Goal: Navigation & Orientation: Find specific page/section

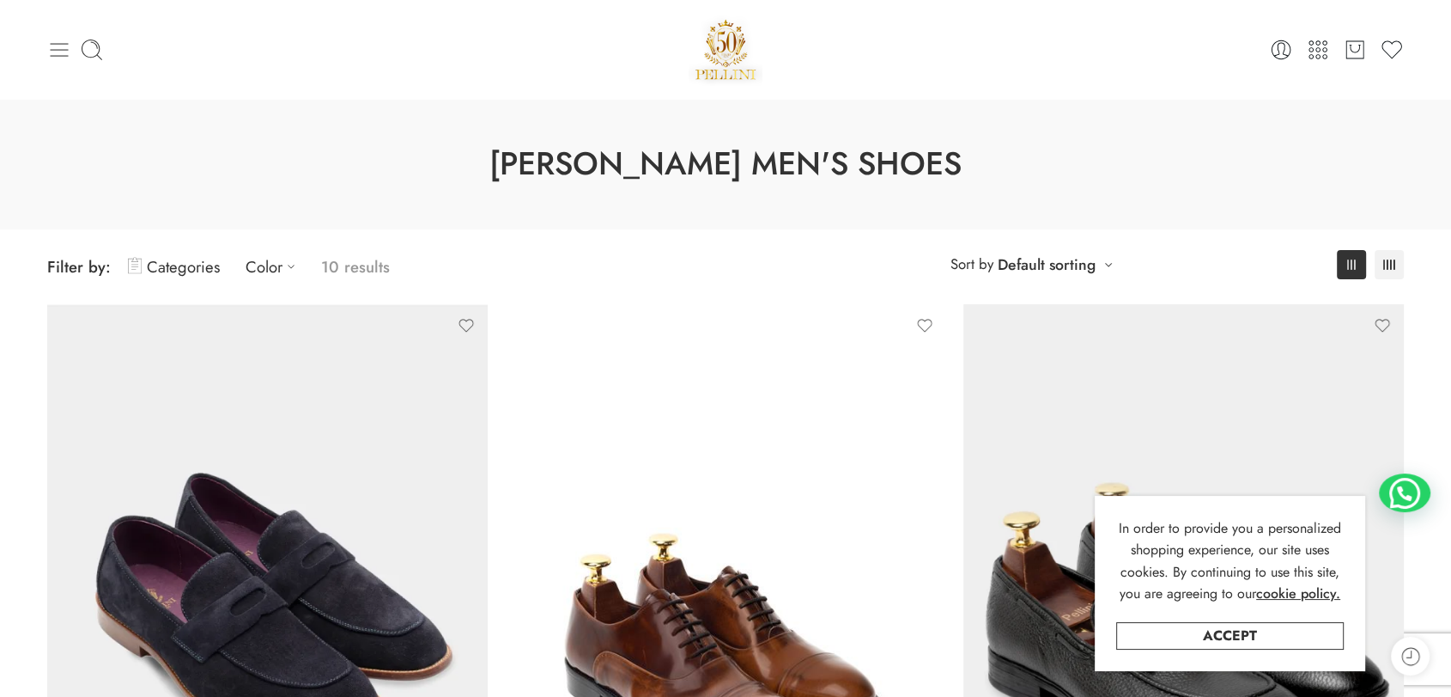
click at [52, 43] on icon at bounding box center [60, 50] width 18 height 14
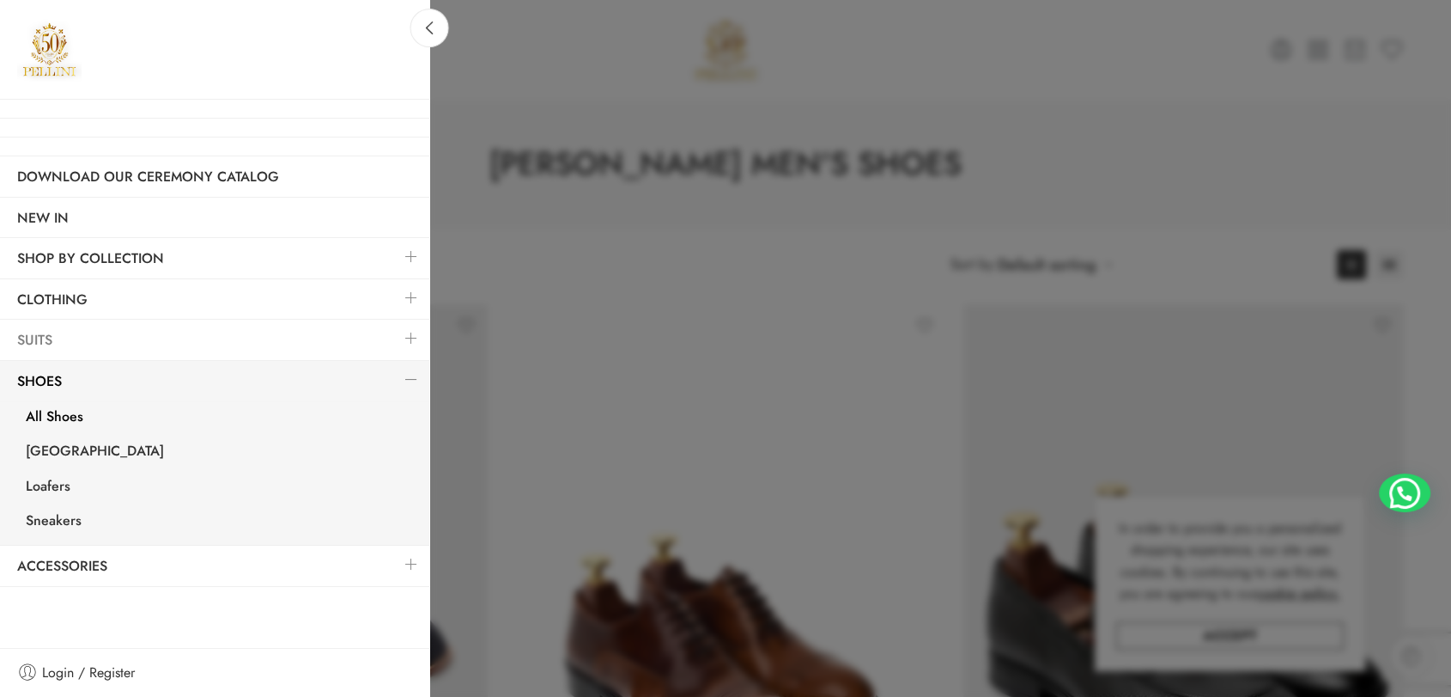
click at [92, 338] on link "Suits" at bounding box center [214, 340] width 429 height 40
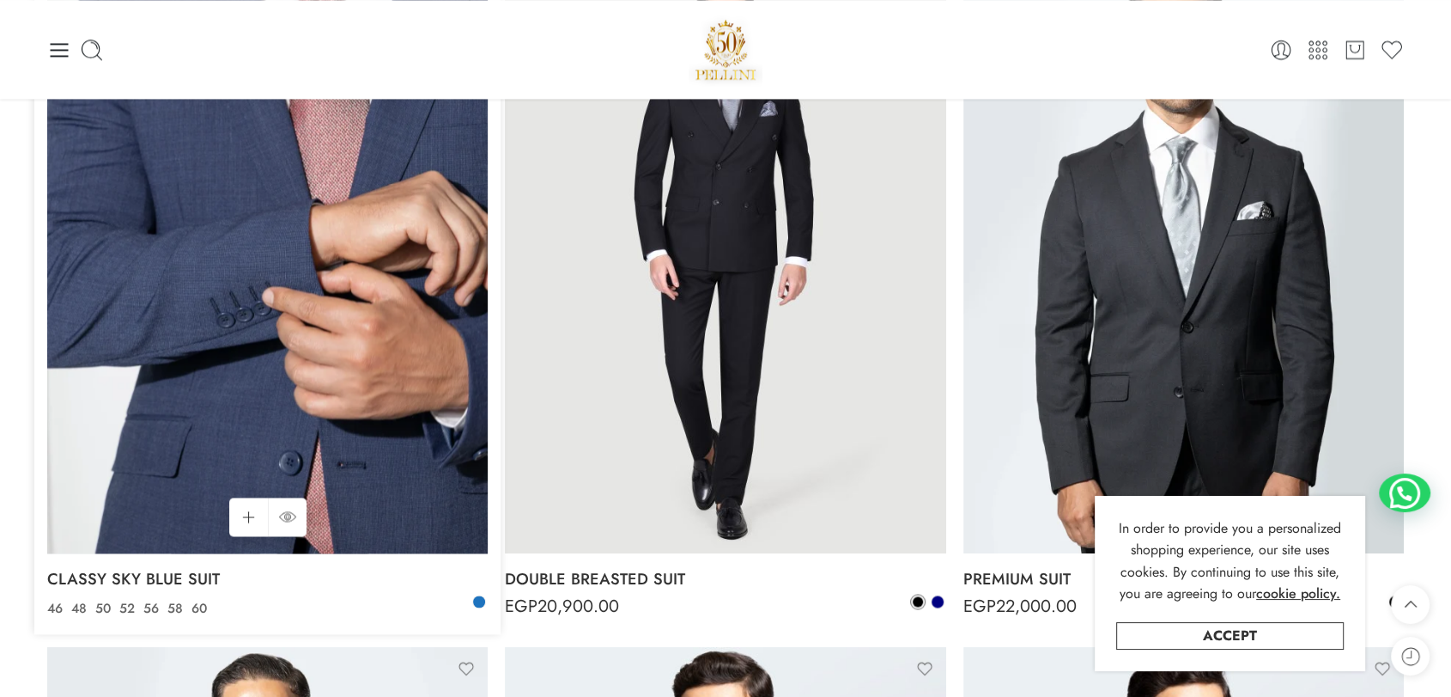
scroll to position [2290, 0]
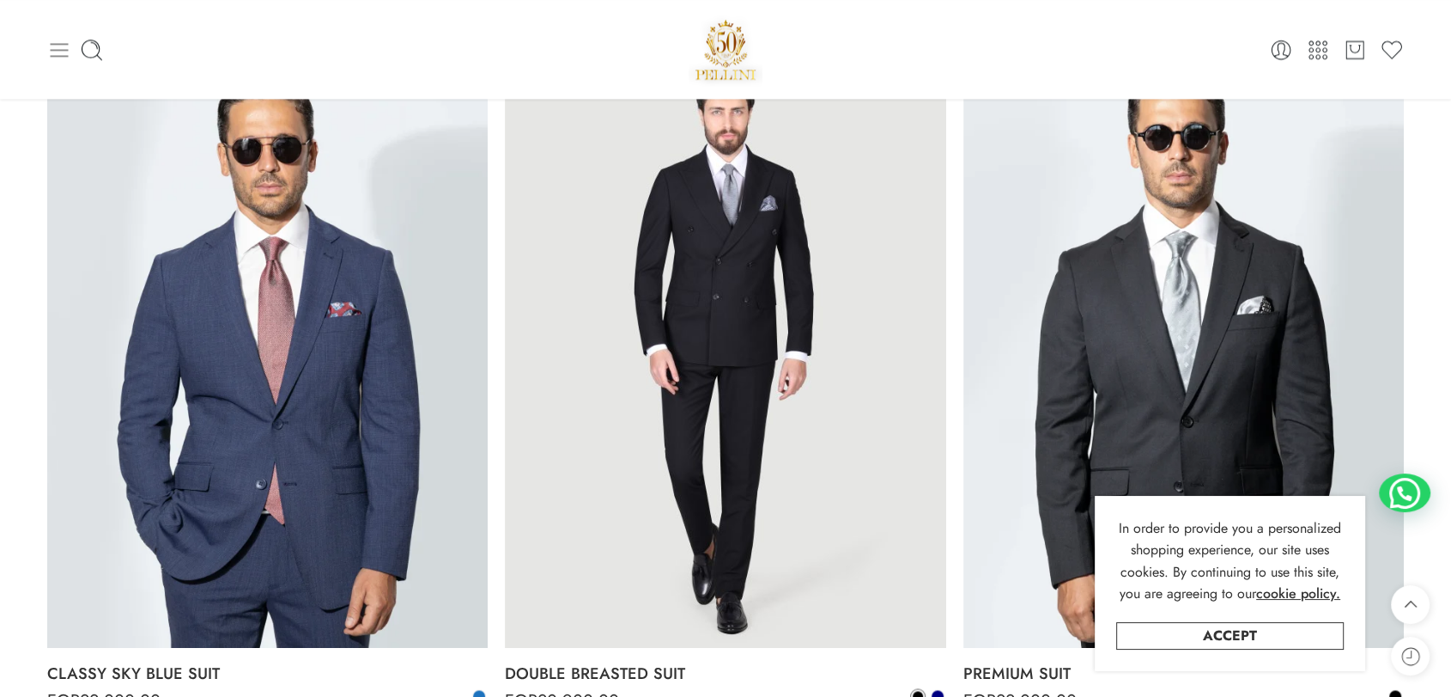
click at [64, 39] on icon at bounding box center [59, 50] width 24 height 24
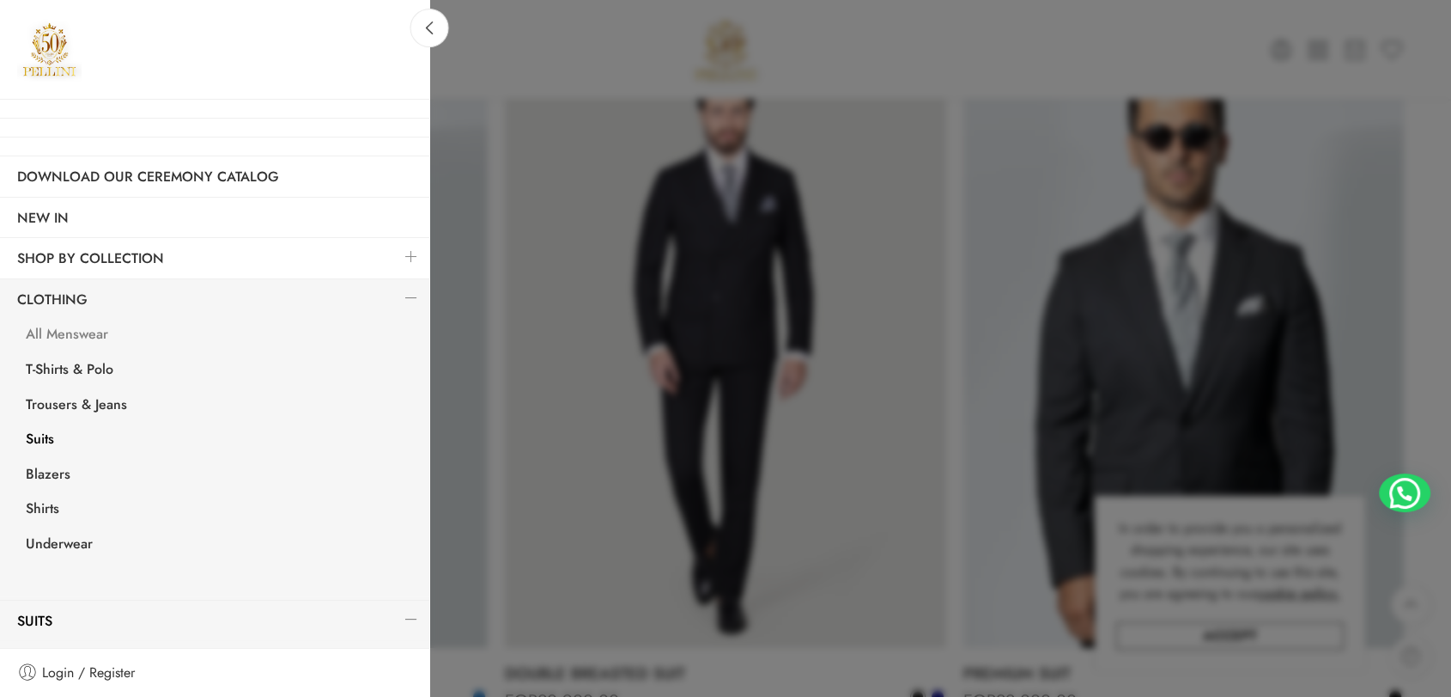
click at [74, 337] on link "All Menswear" at bounding box center [219, 336] width 421 height 35
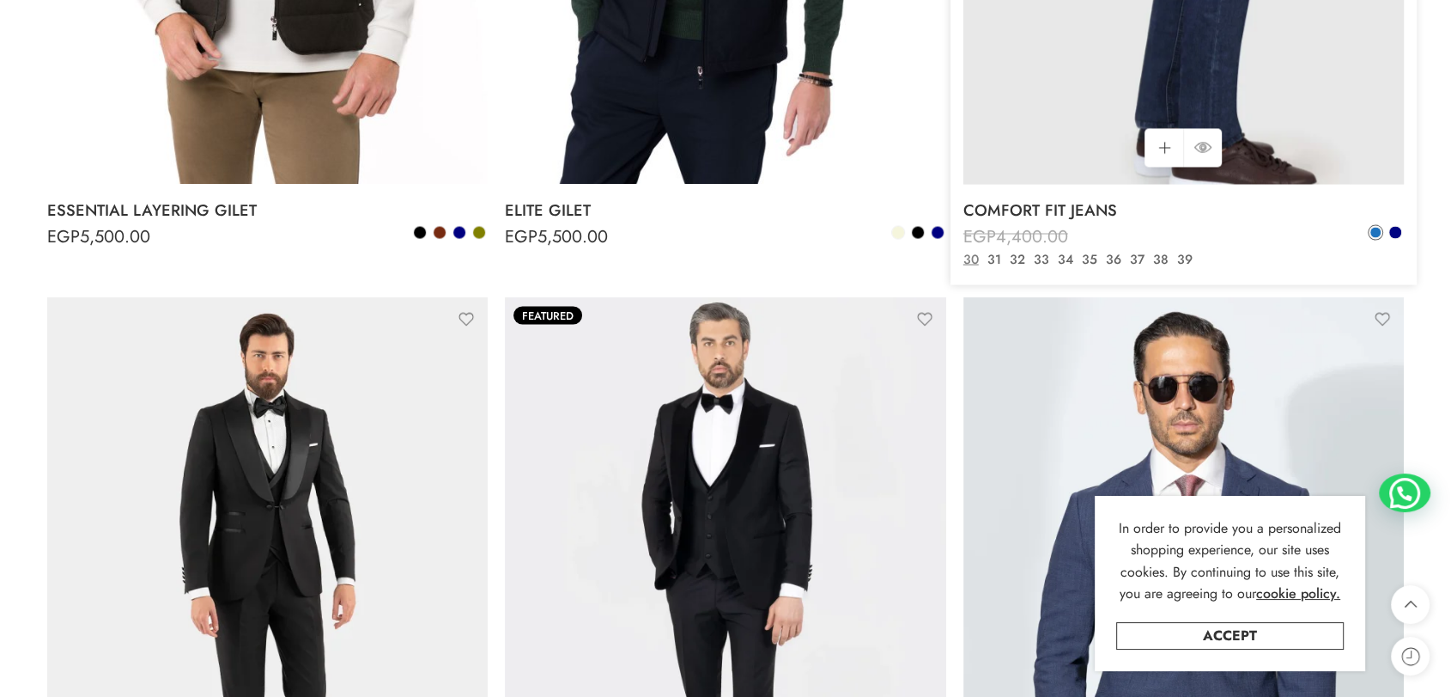
scroll to position [9733, 0]
